Goal: Transaction & Acquisition: Purchase product/service

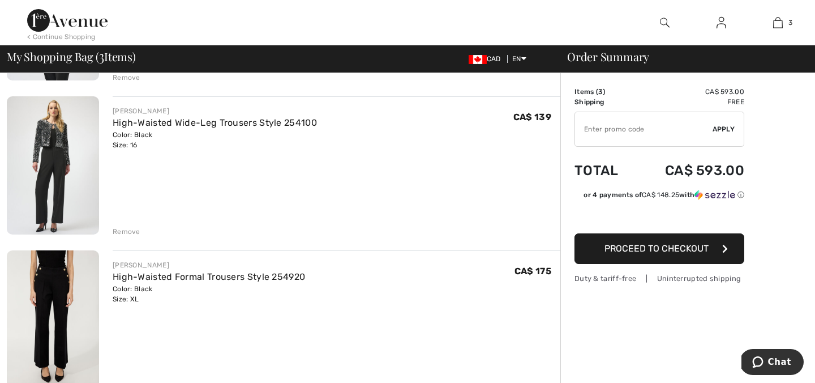
scroll to position [224, 0]
click at [54, 178] on img at bounding box center [53, 165] width 92 height 138
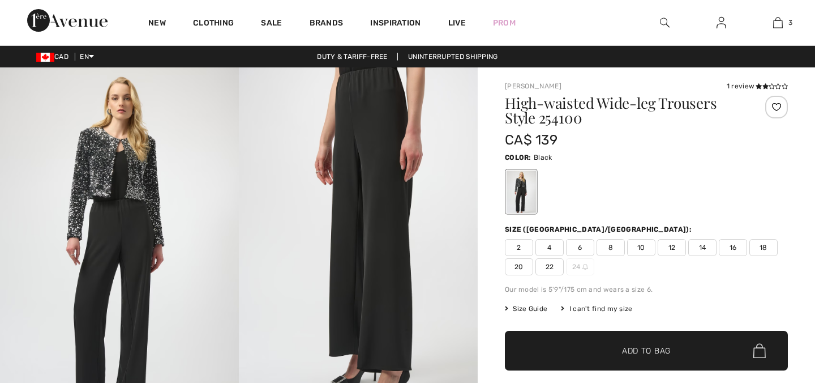
scroll to position [62, 0]
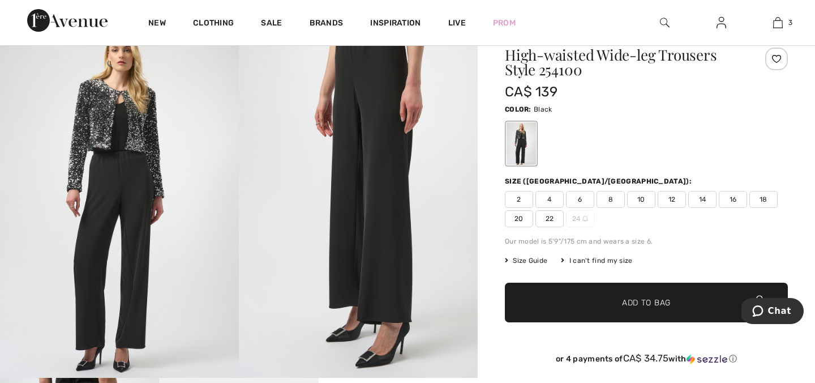
checkbox input "true"
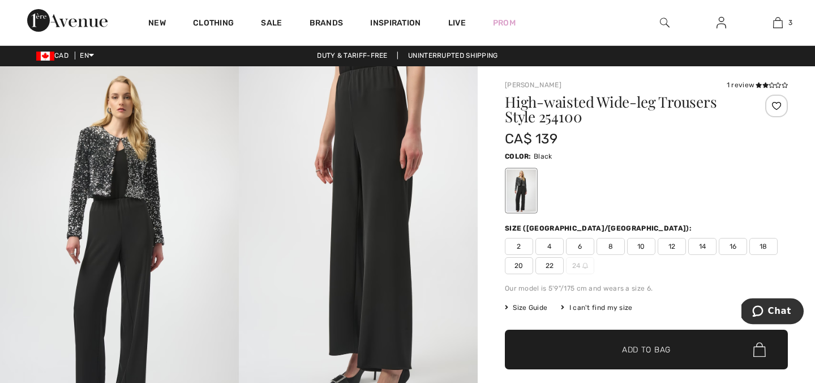
scroll to position [0, 0]
click at [382, 193] on img at bounding box center [358, 245] width 239 height 358
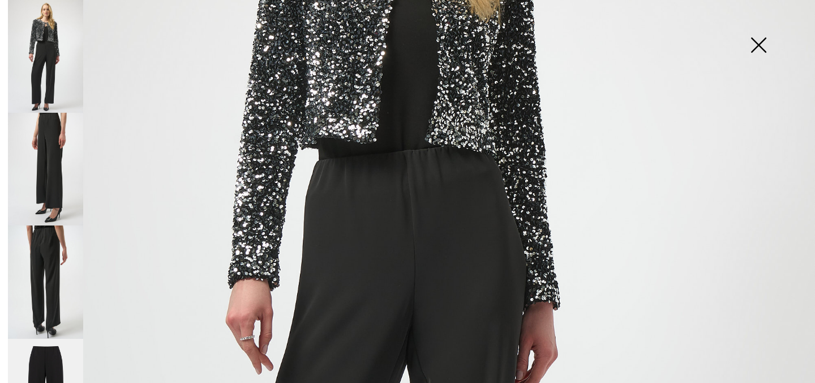
scroll to position [299, 0]
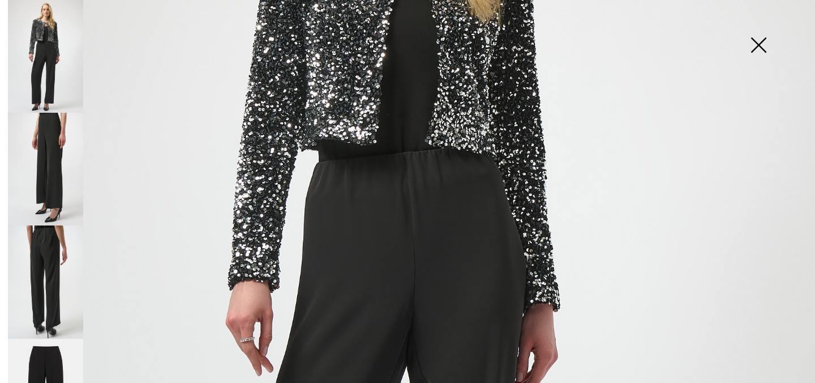
click at [44, 256] on img at bounding box center [45, 281] width 75 height 113
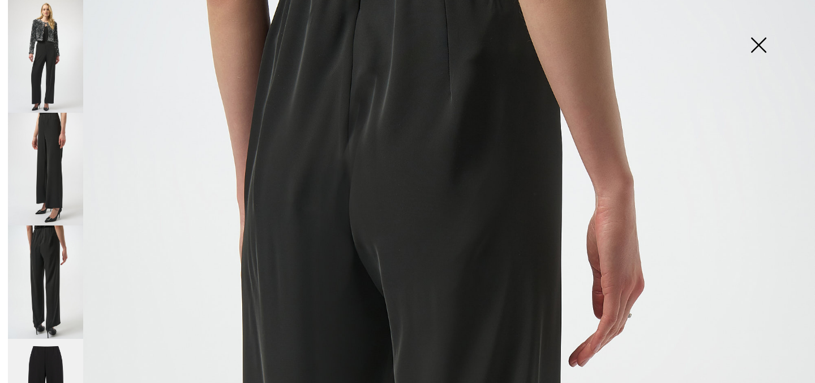
scroll to position [0, 0]
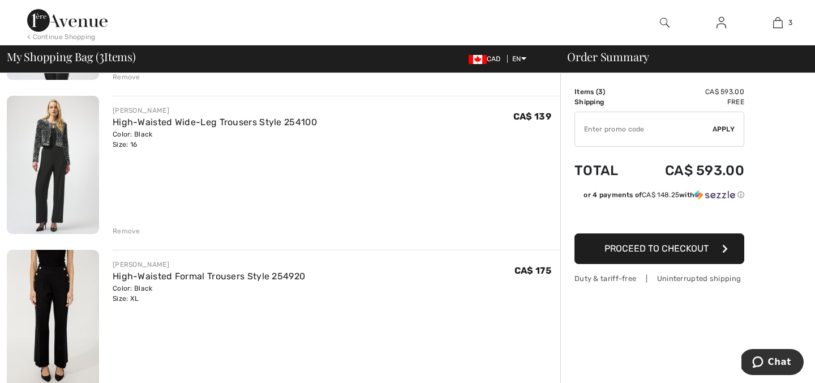
click at [127, 229] on div "Remove" at bounding box center [127, 231] width 28 height 10
